Goal: Find specific page/section: Find specific page/section

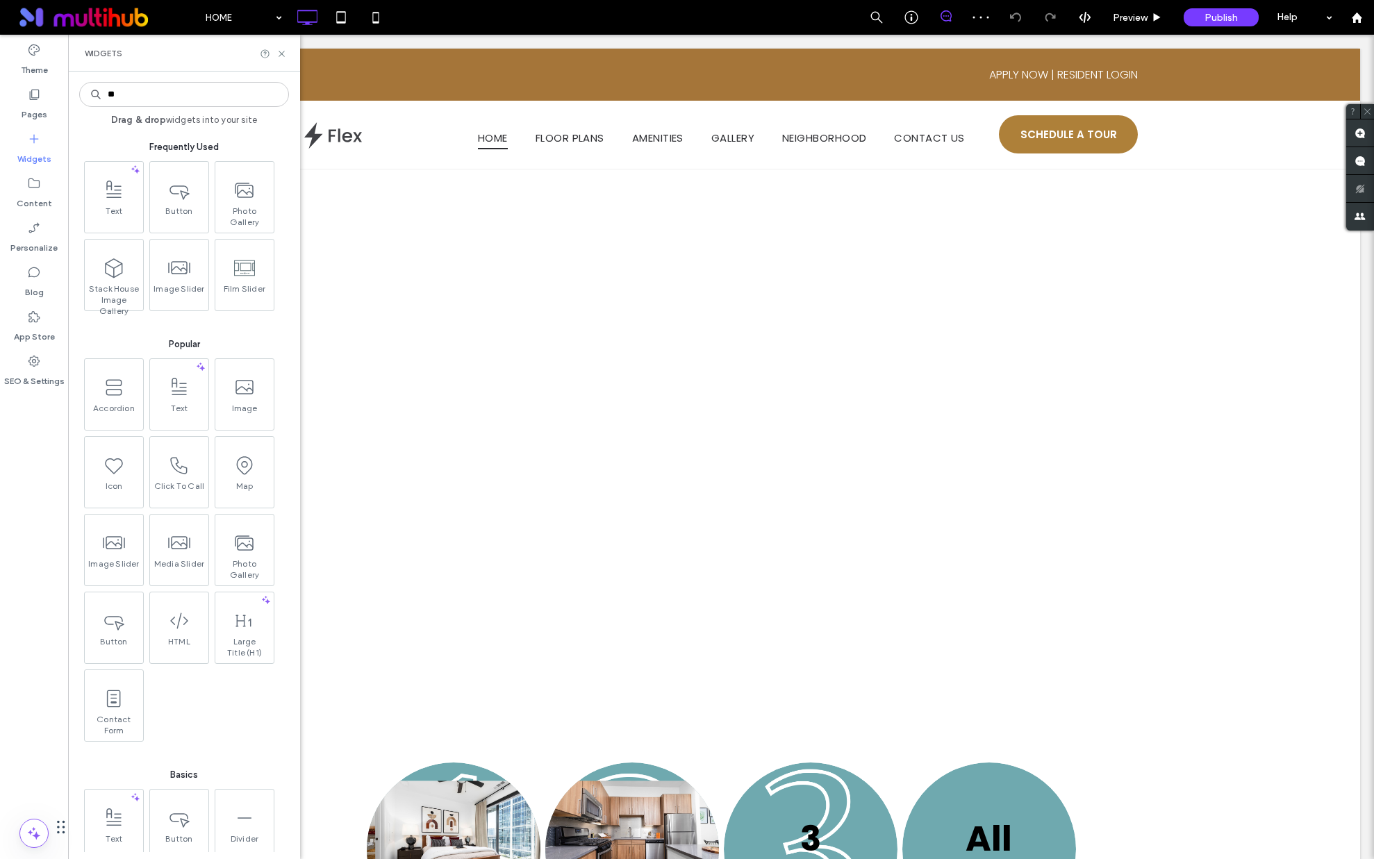
type input "***"
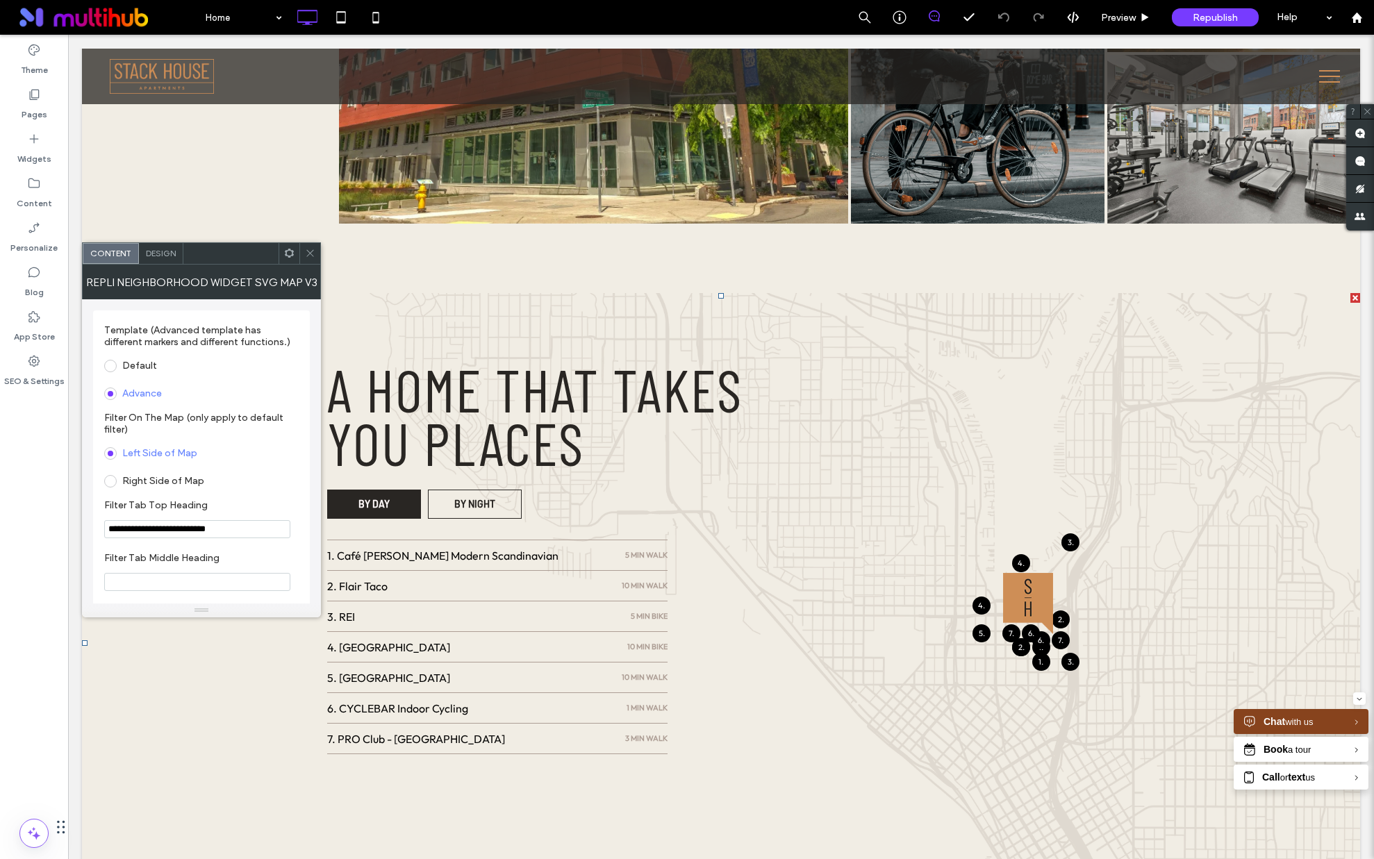
click at [187, 285] on div "Repli Neighborhood Widget SVG Map V3" at bounding box center [201, 282] width 239 height 35
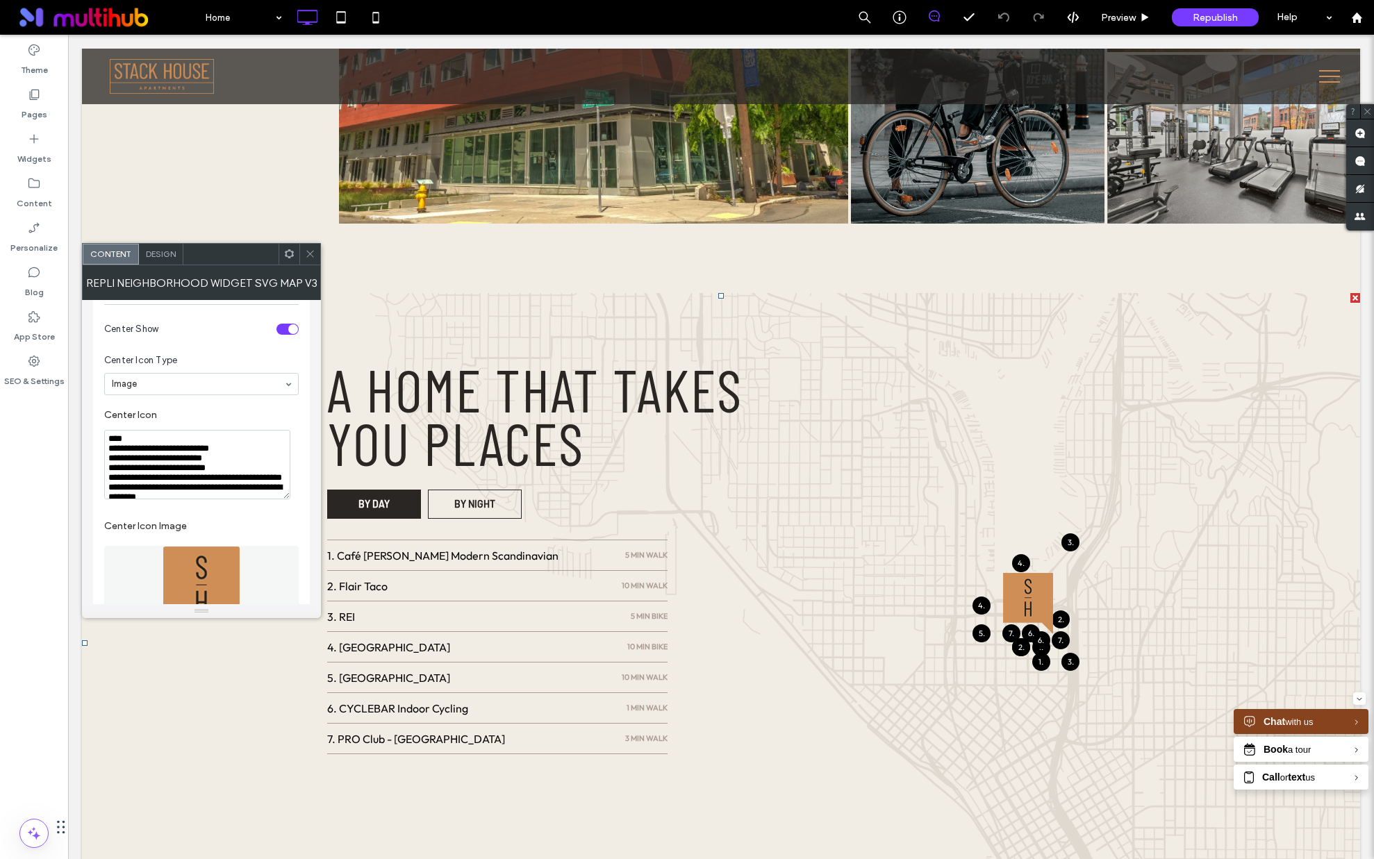
drag, startPoint x: 126, startPoint y: 460, endPoint x: 106, endPoint y: 418, distance: 46.3
click at [106, 430] on textarea "Center Icon" at bounding box center [197, 464] width 186 height 69
click at [231, 430] on textarea "Center Icon" at bounding box center [197, 464] width 186 height 69
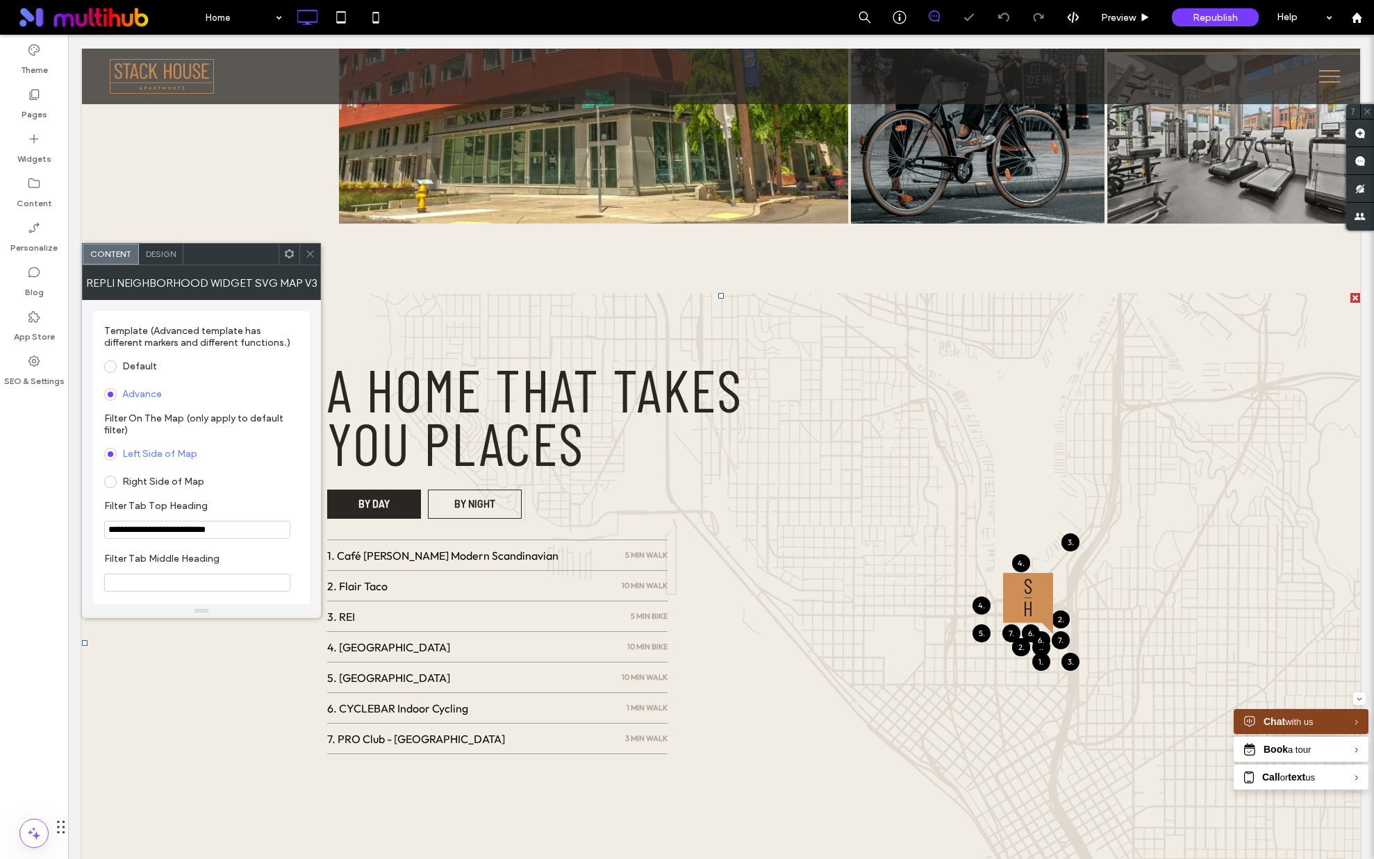
click at [307, 253] on icon at bounding box center [310, 254] width 10 height 10
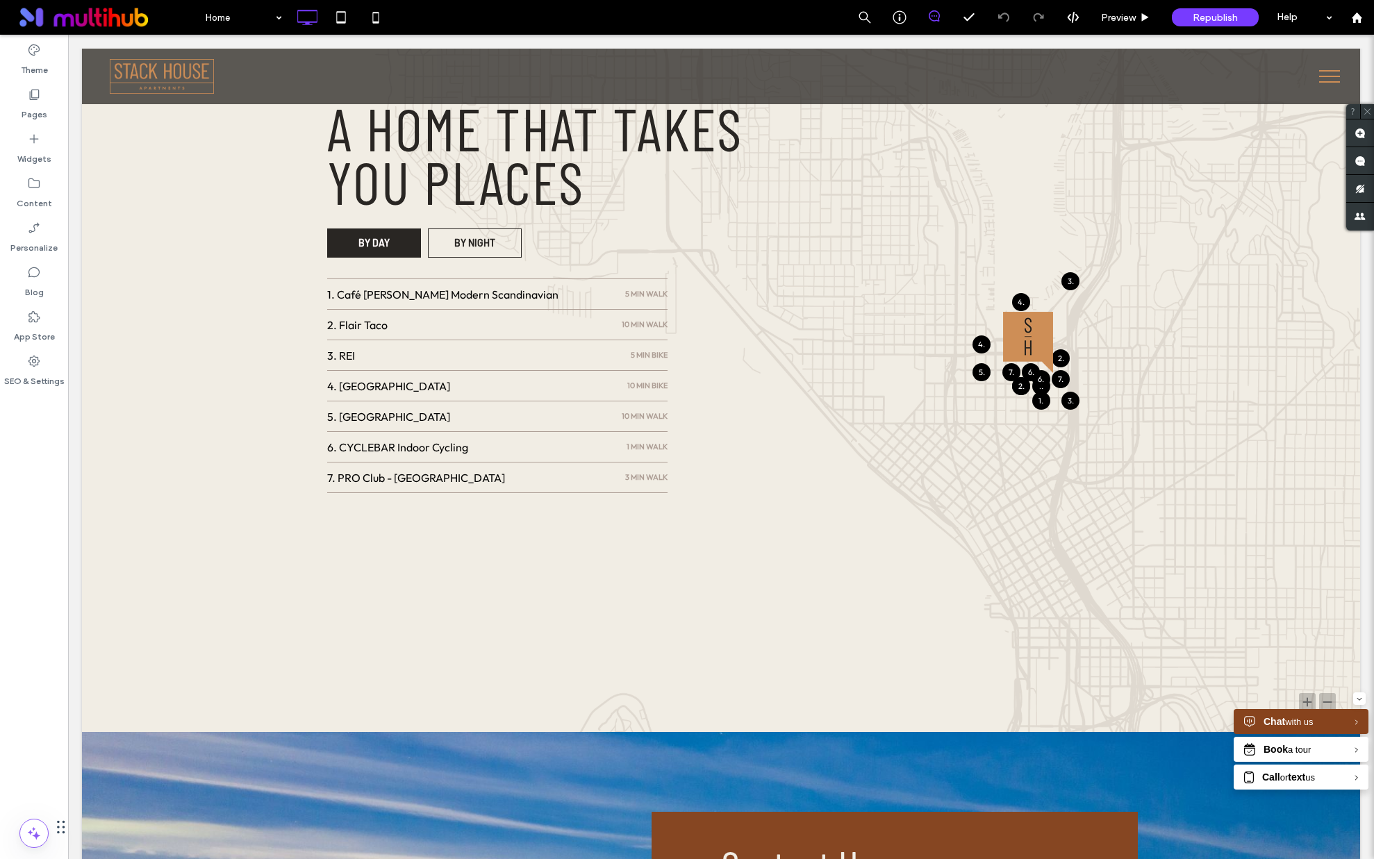
scroll to position [4152, 0]
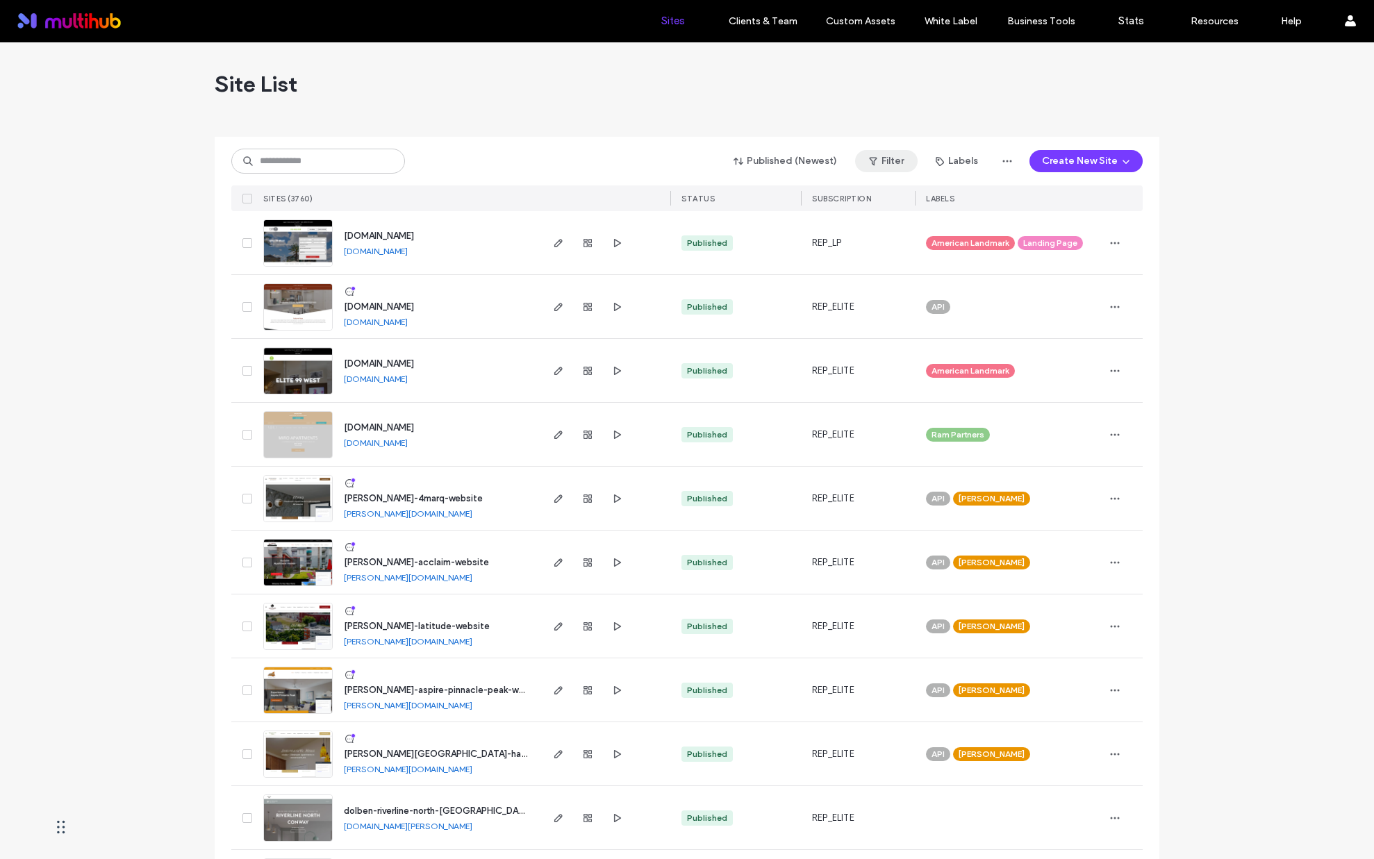
click at [893, 156] on button "Filter" at bounding box center [886, 161] width 63 height 22
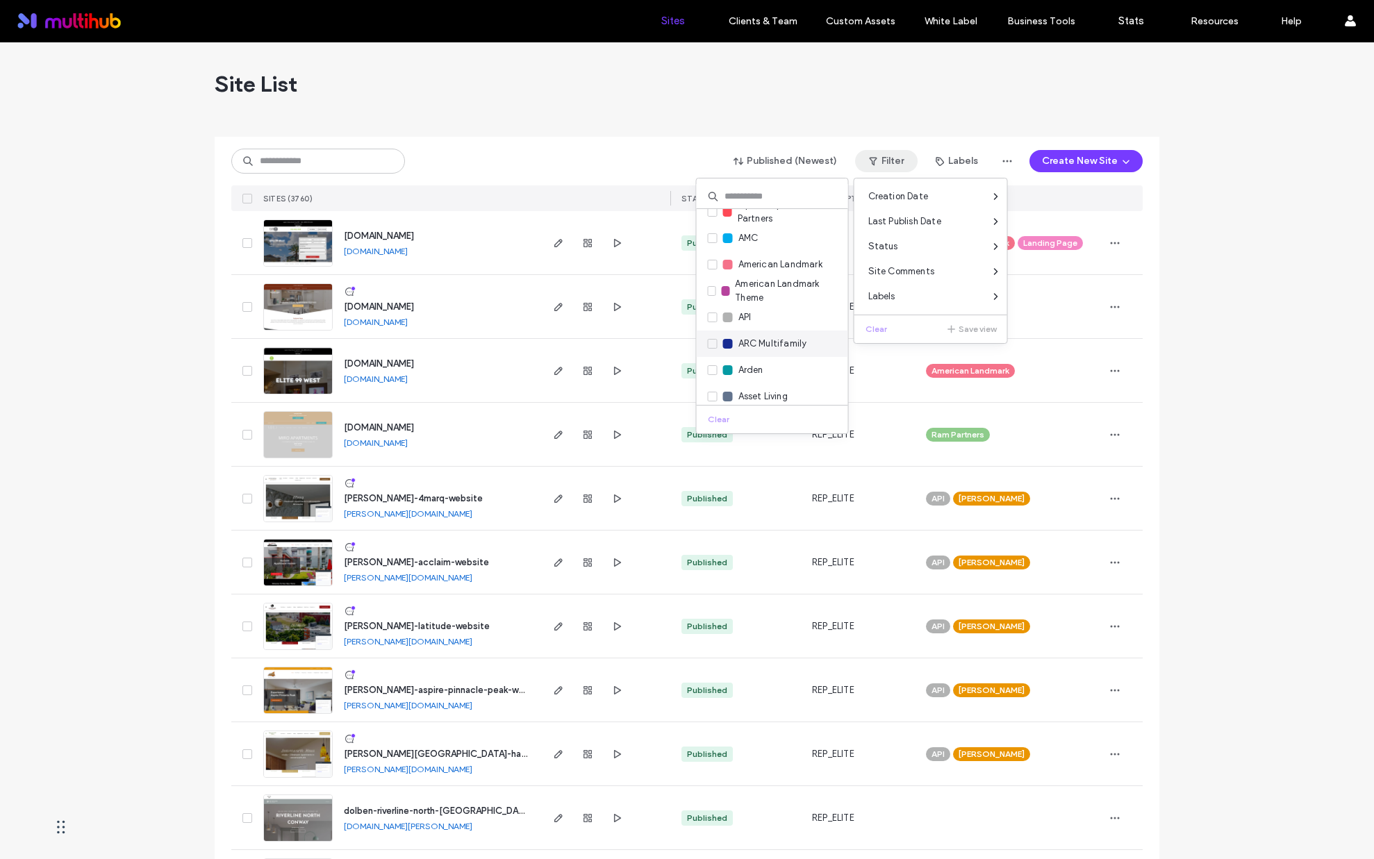
scroll to position [125, 0]
click at [776, 387] on span "Avenue5 Residential" at bounding box center [781, 388] width 86 height 14
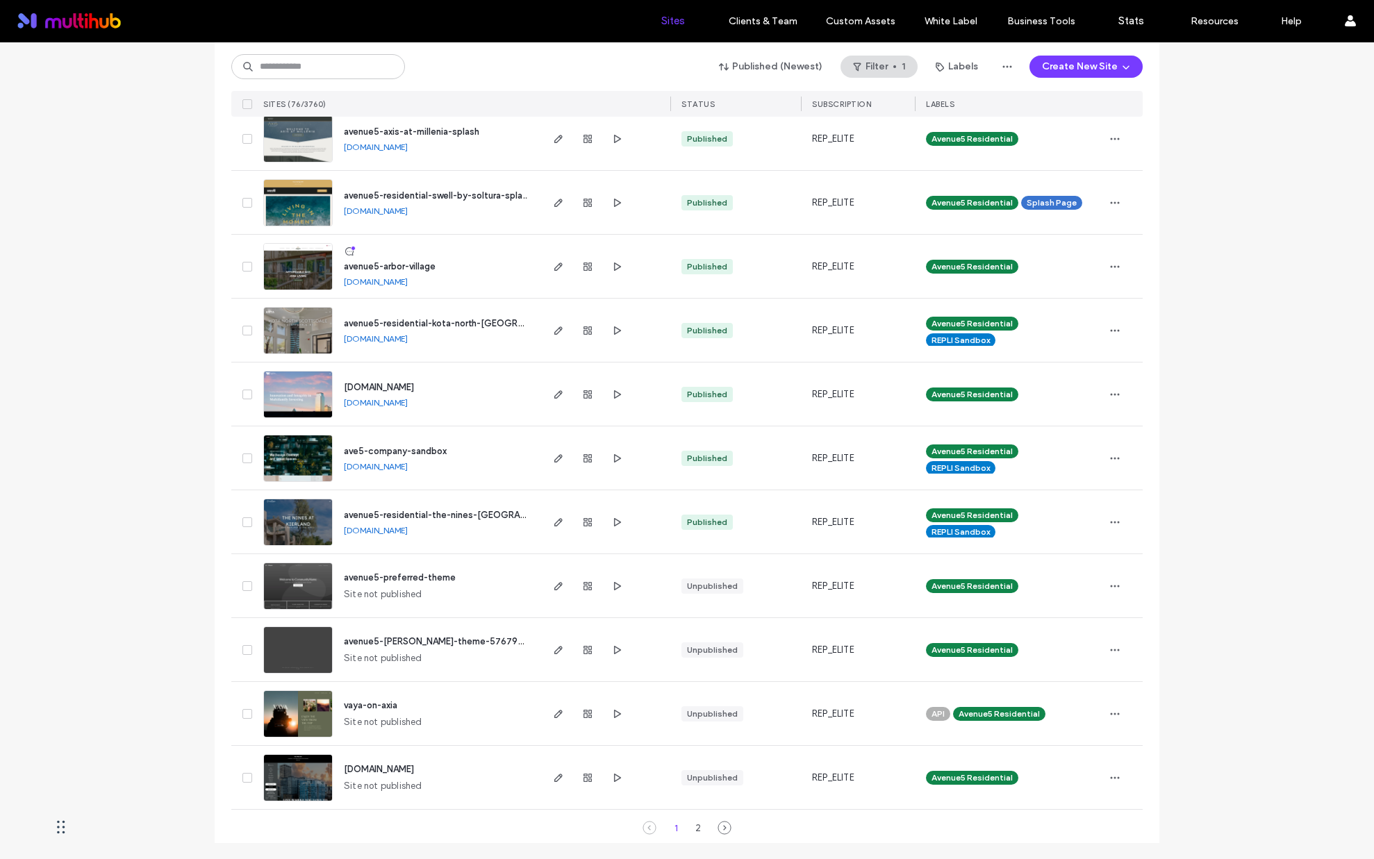
scroll to position [4194, 0]
click at [690, 823] on div "2" at bounding box center [698, 827] width 17 height 17
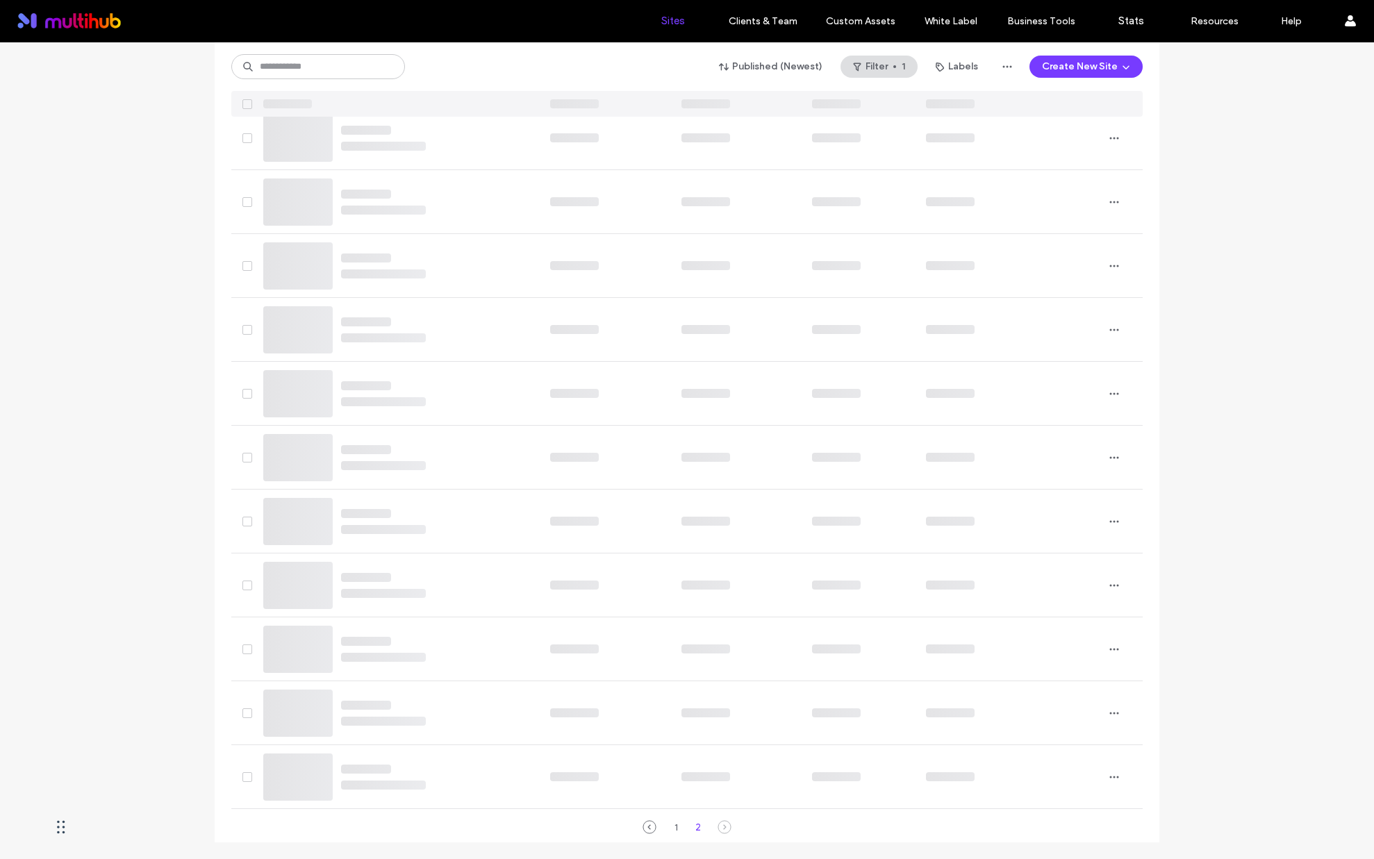
scroll to position [0, 0]
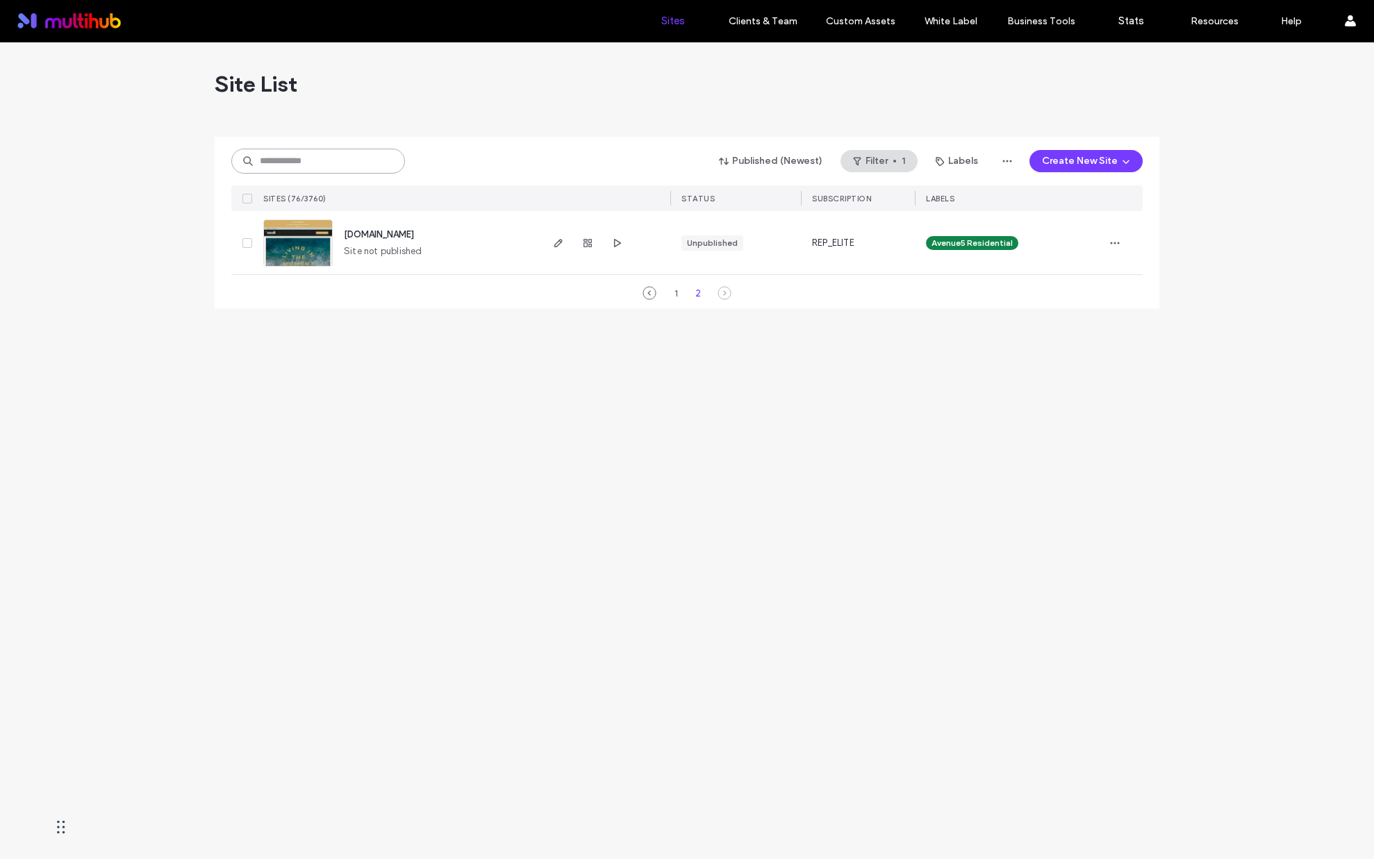
drag, startPoint x: 381, startPoint y: 163, endPoint x: 374, endPoint y: 149, distance: 14.9
click at [381, 163] on input at bounding box center [318, 161] width 174 height 25
